Goal: Information Seeking & Learning: Check status

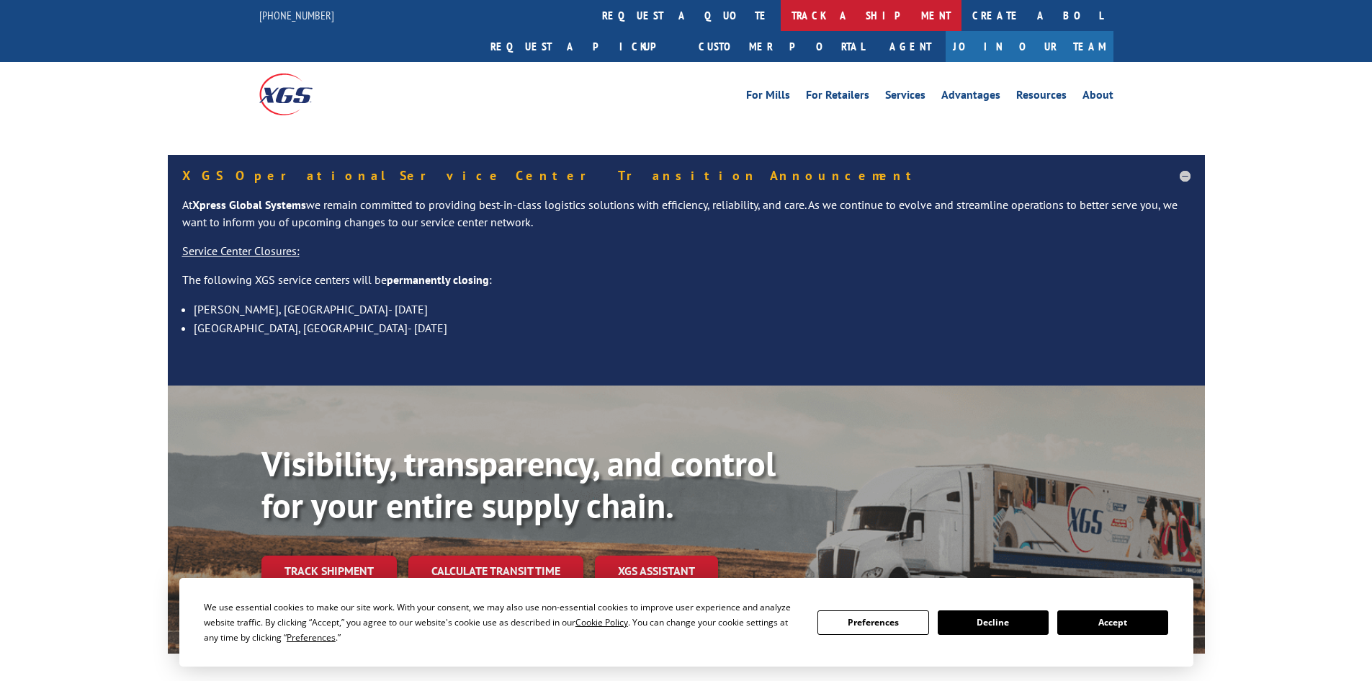
click at [781, 11] on link "track a shipment" at bounding box center [871, 15] width 181 height 31
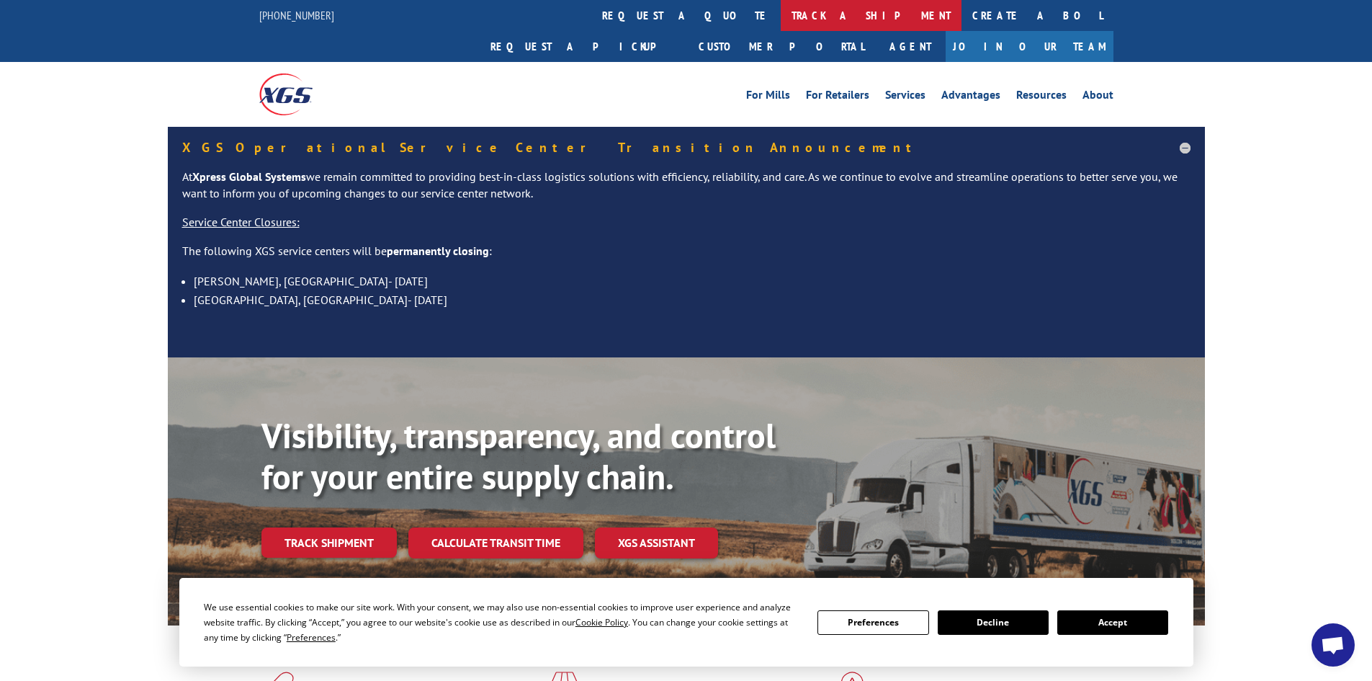
click at [781, 11] on link "track a shipment" at bounding box center [871, 15] width 181 height 31
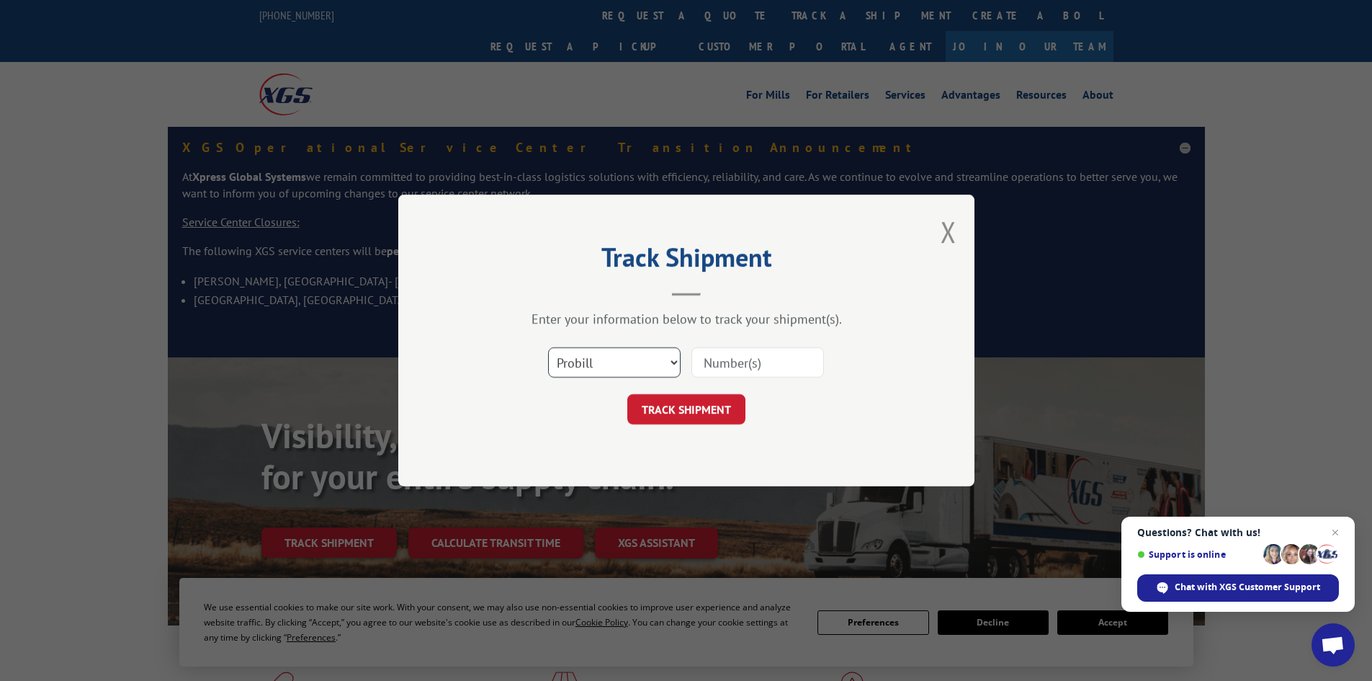
click at [566, 362] on select "Select category... Probill BOL PO" at bounding box center [614, 362] width 133 height 30
select select "po"
click at [548, 347] on select "Select category... Probill BOL PO" at bounding box center [614, 362] width 133 height 30
paste input "34547083"
type input "34547083"
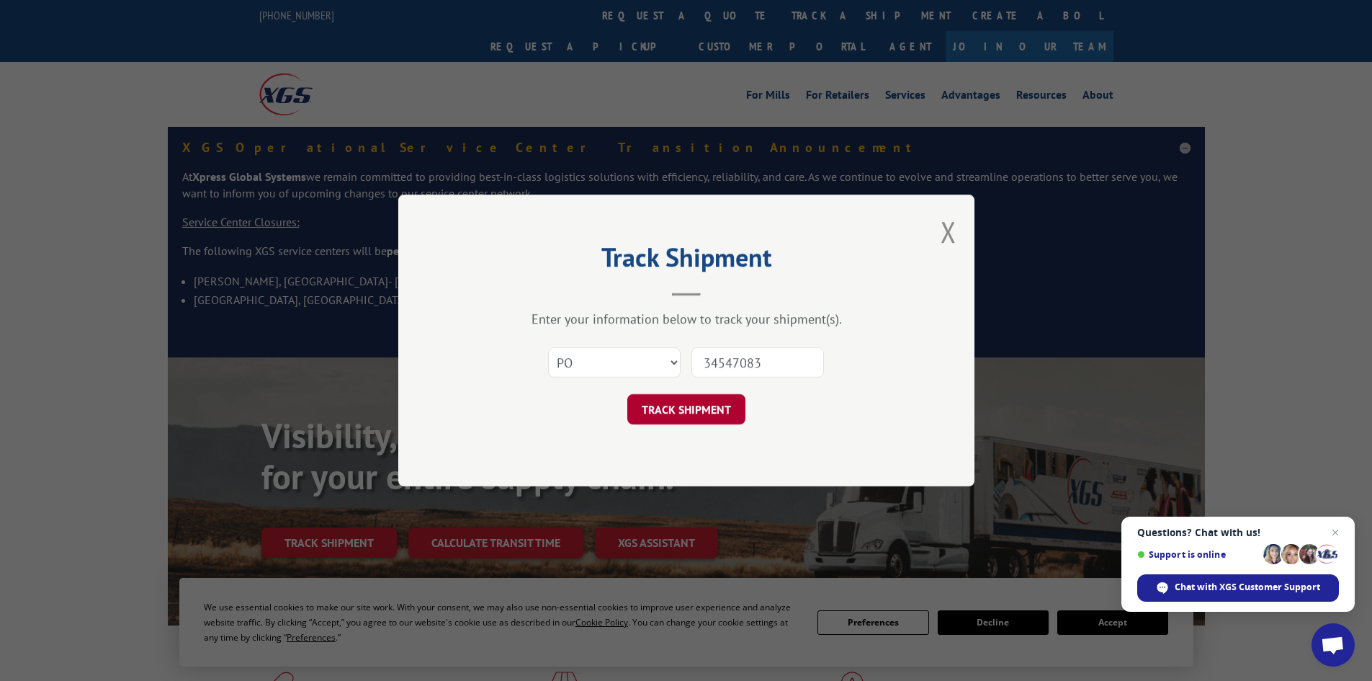
click at [665, 410] on button "TRACK SHIPMENT" at bounding box center [686, 409] width 118 height 30
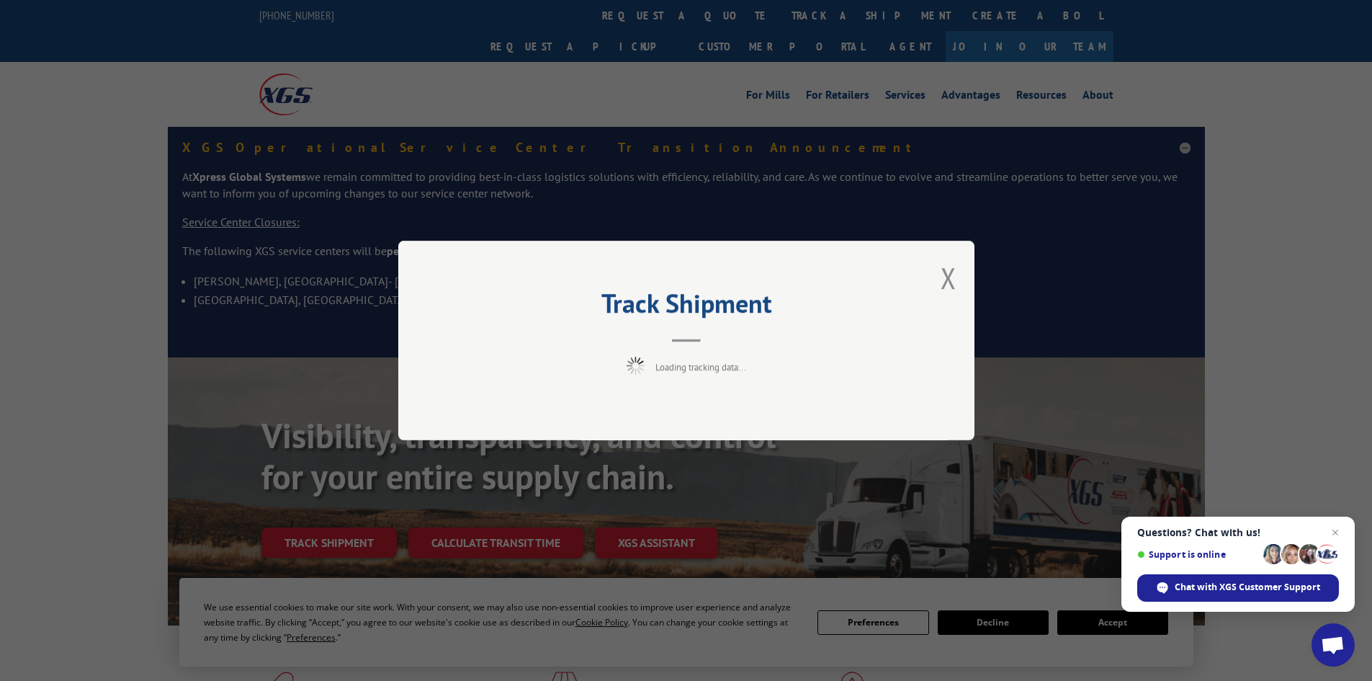
click at [1338, 527] on span "Open chat" at bounding box center [1335, 532] width 17 height 17
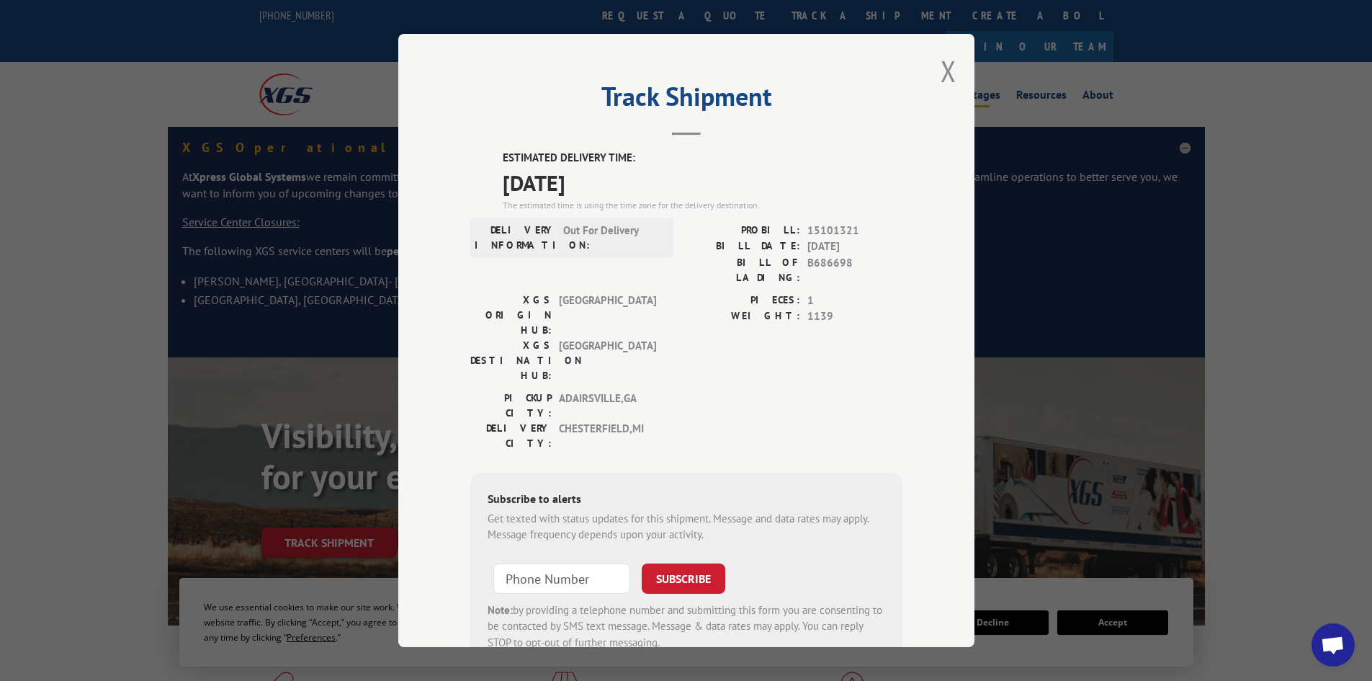
click at [941, 68] on button "Close modal" at bounding box center [949, 71] width 16 height 38
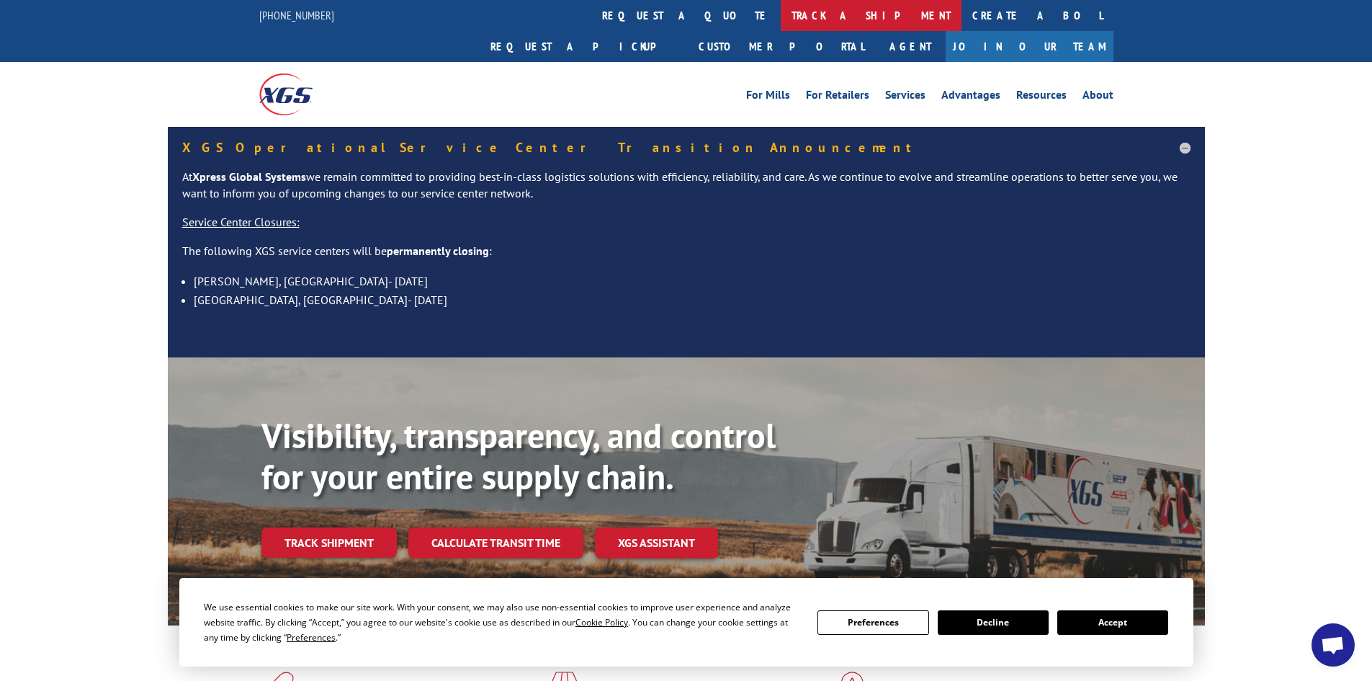
click at [781, 14] on link "track a shipment" at bounding box center [871, 15] width 181 height 31
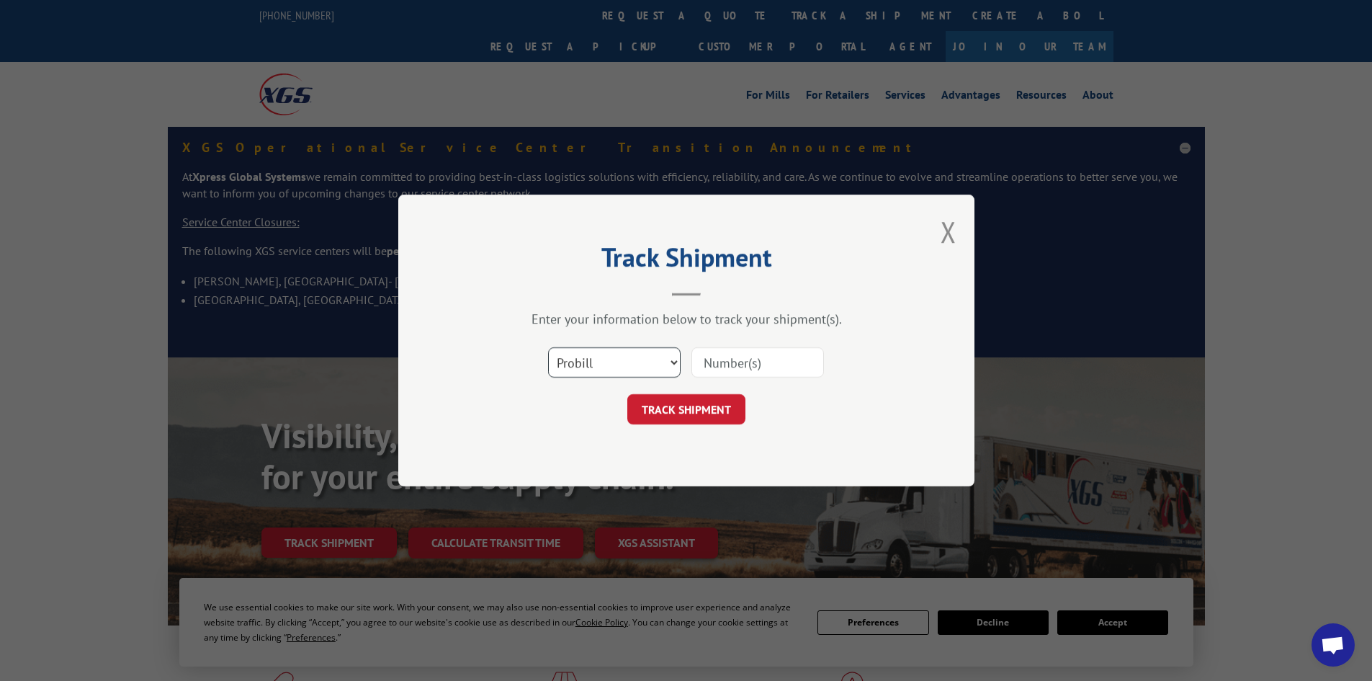
click at [635, 362] on select "Select category... Probill BOL PO" at bounding box center [614, 362] width 133 height 30
select select "po"
click at [548, 347] on select "Select category... Probill BOL PO" at bounding box center [614, 362] width 133 height 30
paste input "34546938"
type input "34546938"
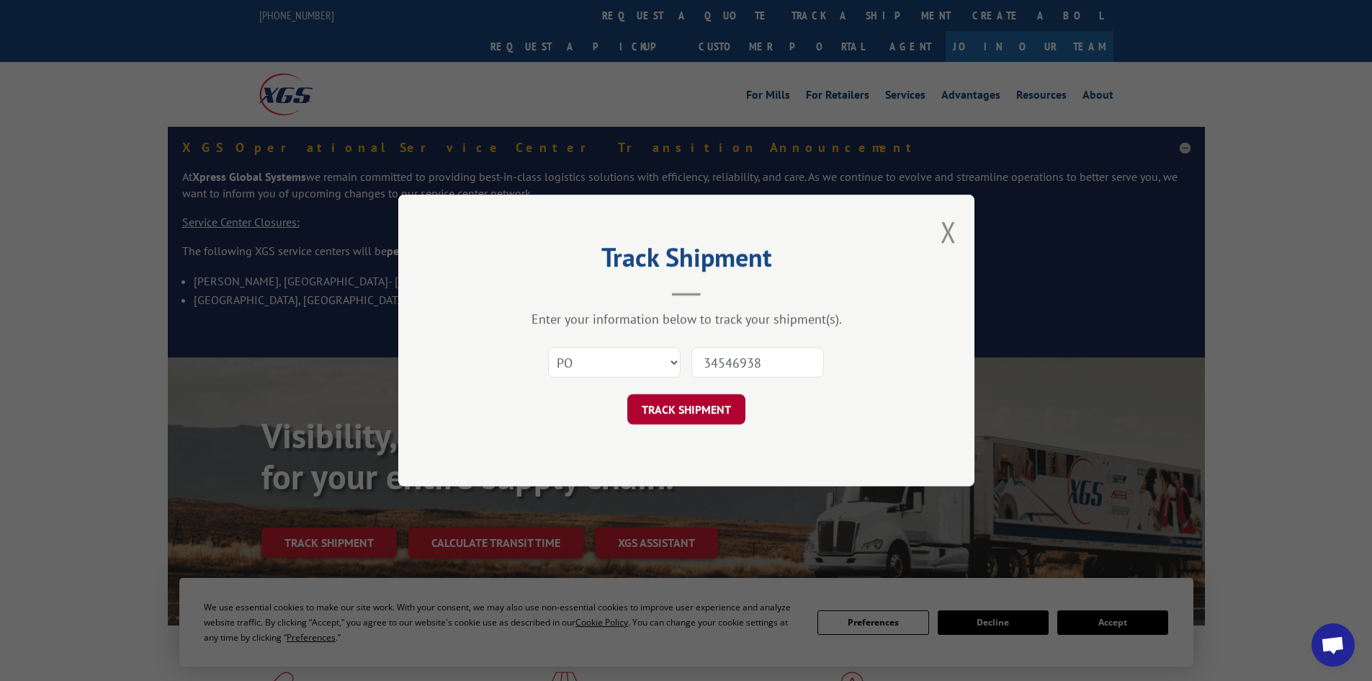
click at [704, 412] on button "TRACK SHIPMENT" at bounding box center [686, 409] width 118 height 30
